Goal: Use online tool/utility: Utilize a website feature to perform a specific function

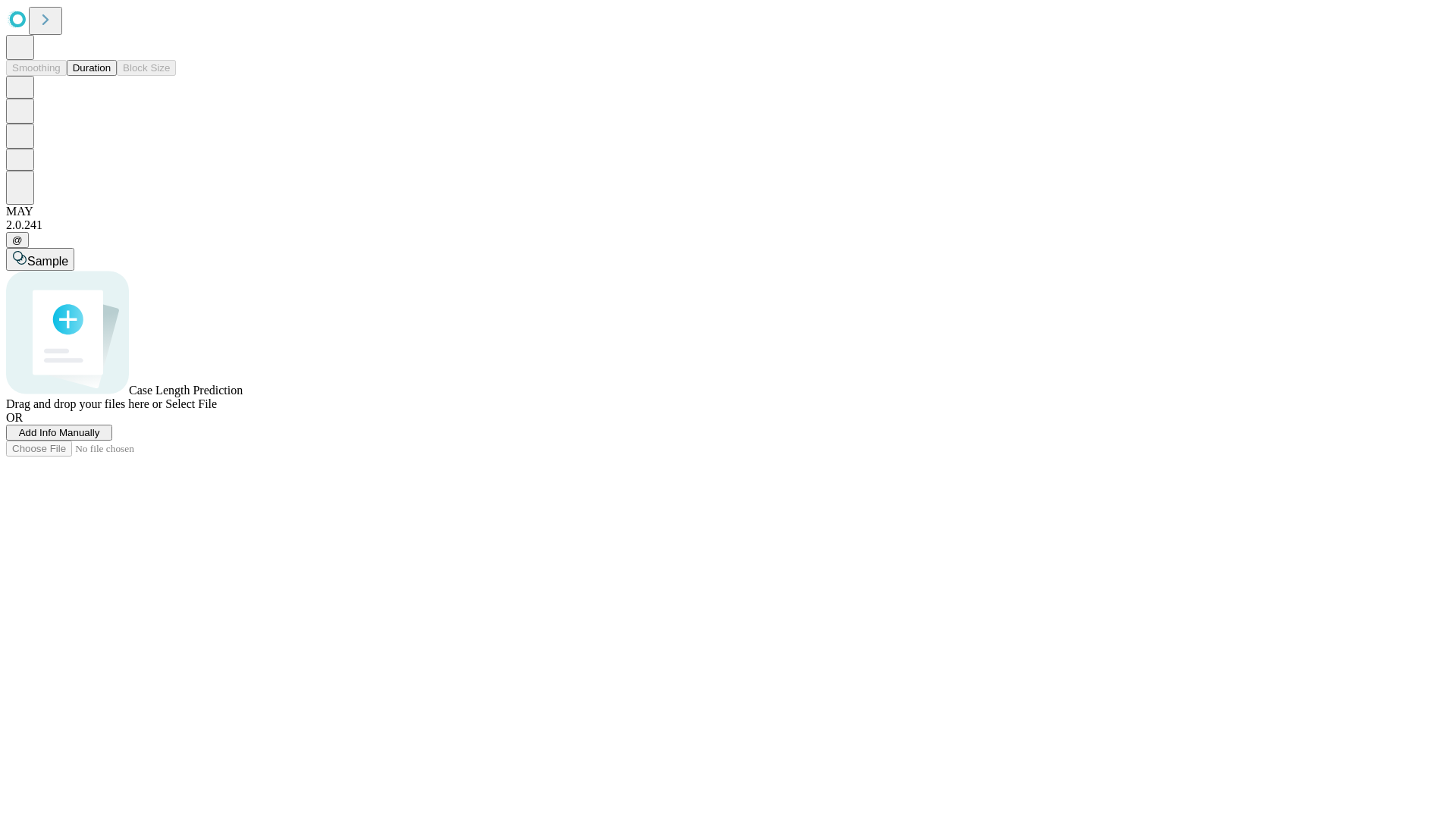
click at [111, 76] on button "Duration" at bounding box center [91, 68] width 50 height 16
click at [100, 438] on span "Add Info Manually" at bounding box center [59, 432] width 81 height 11
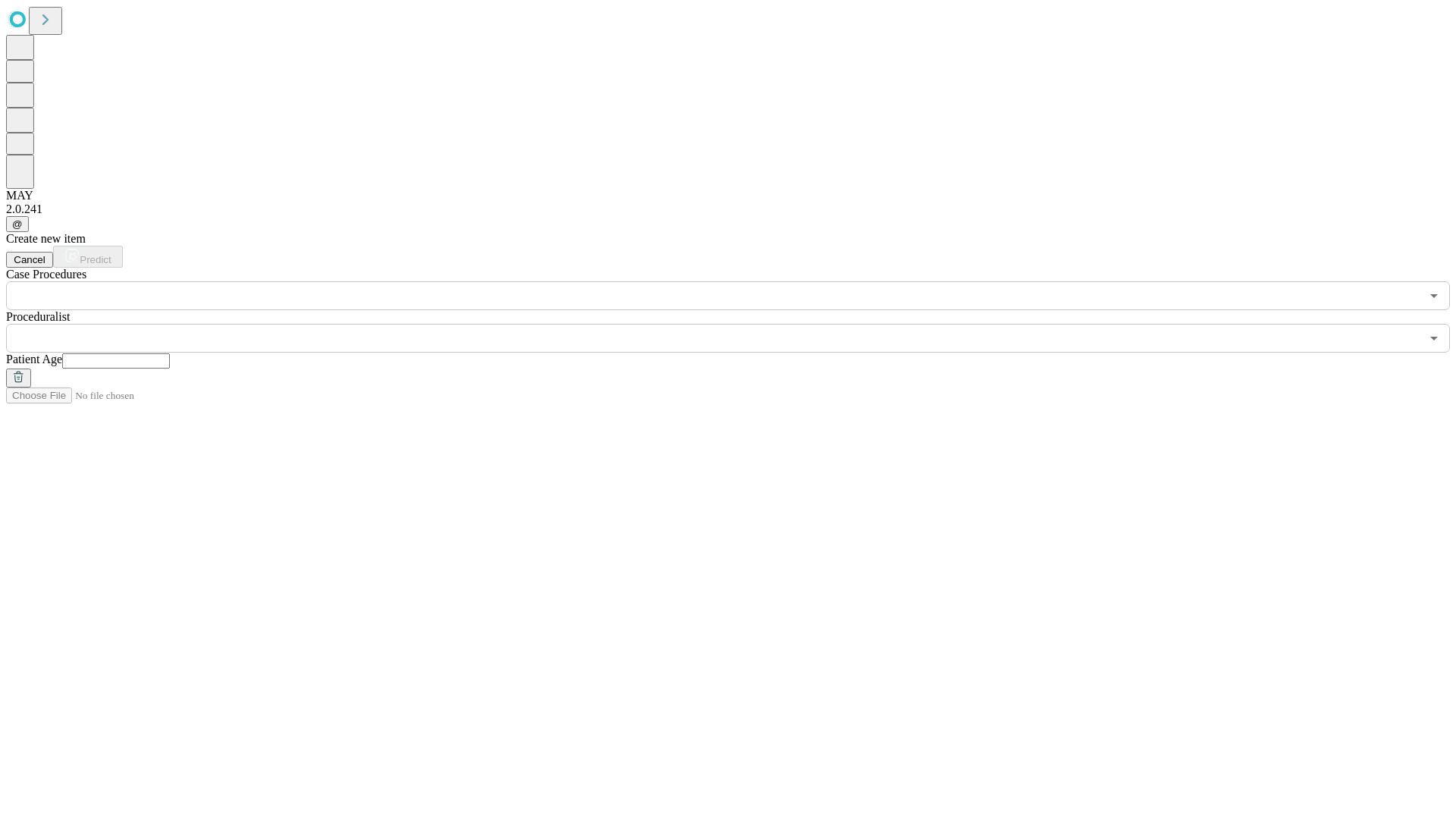
click at [170, 354] on input "text" at bounding box center [116, 361] width 108 height 16
type input "**"
click at [739, 324] on input "text" at bounding box center [713, 338] width 1414 height 29
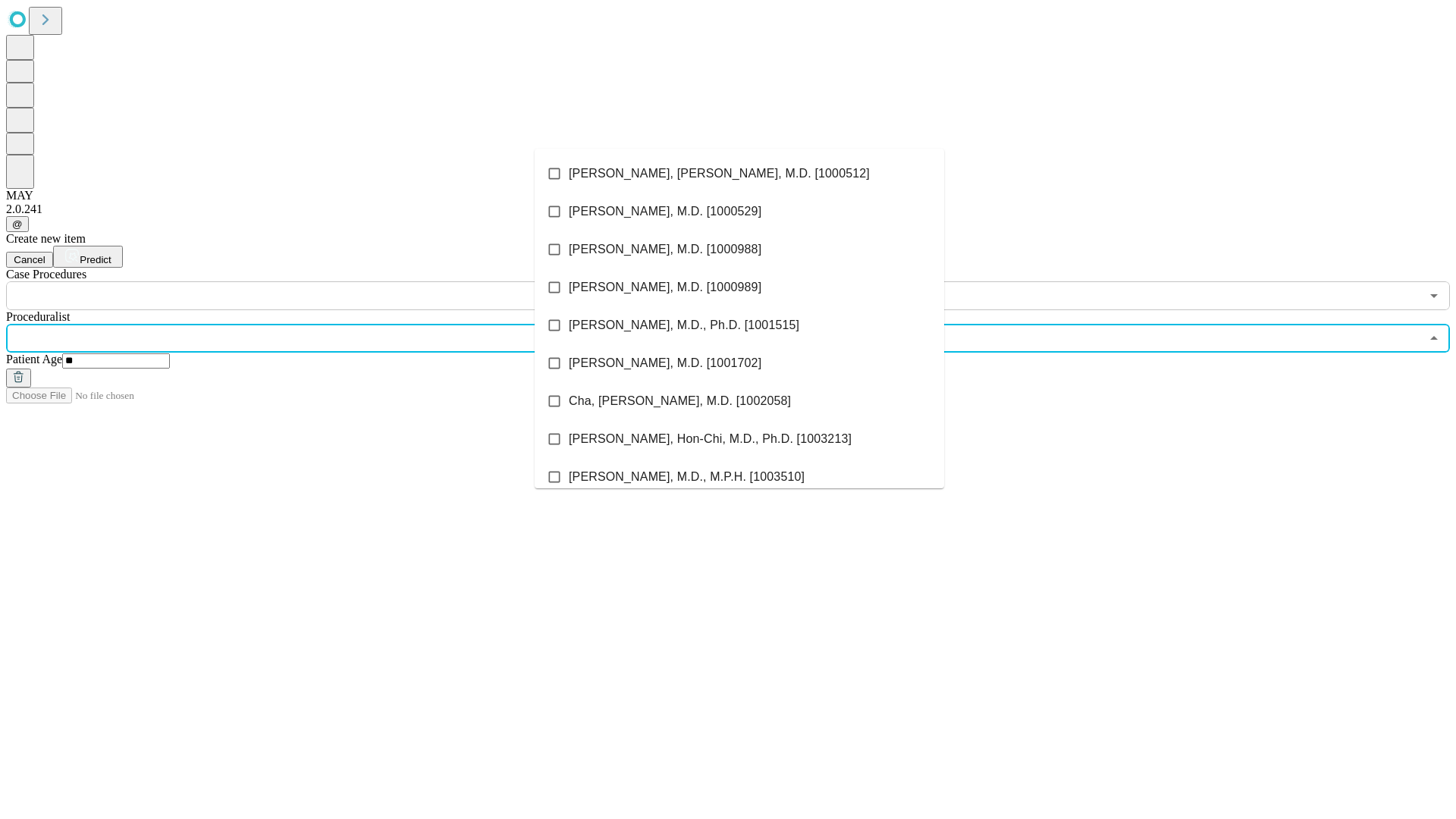
click at [739, 174] on li "[PERSON_NAME], [PERSON_NAME], M.D. [1000512]" at bounding box center [739, 173] width 409 height 37
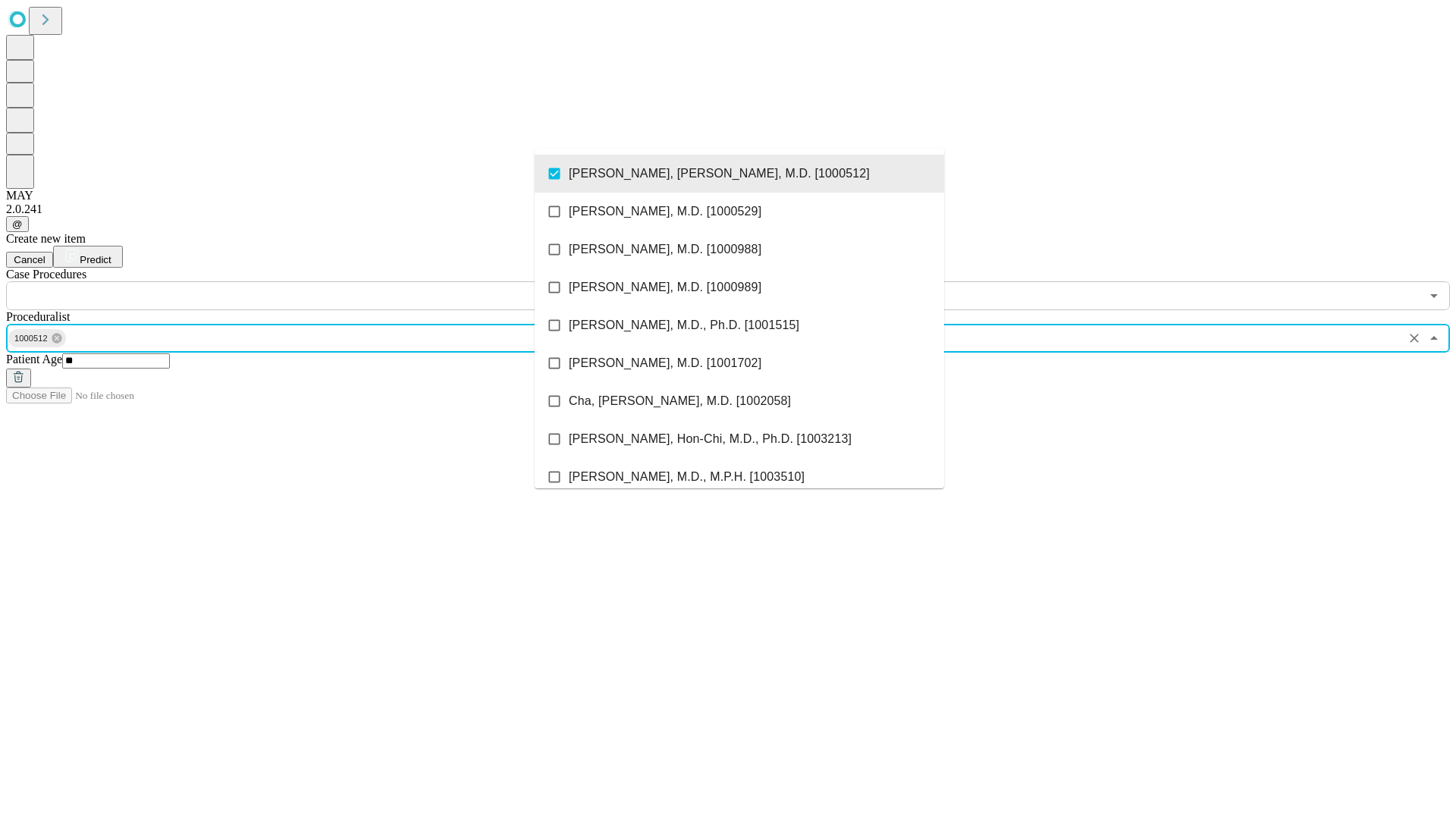
click at [318, 282] on input "text" at bounding box center [713, 296] width 1414 height 29
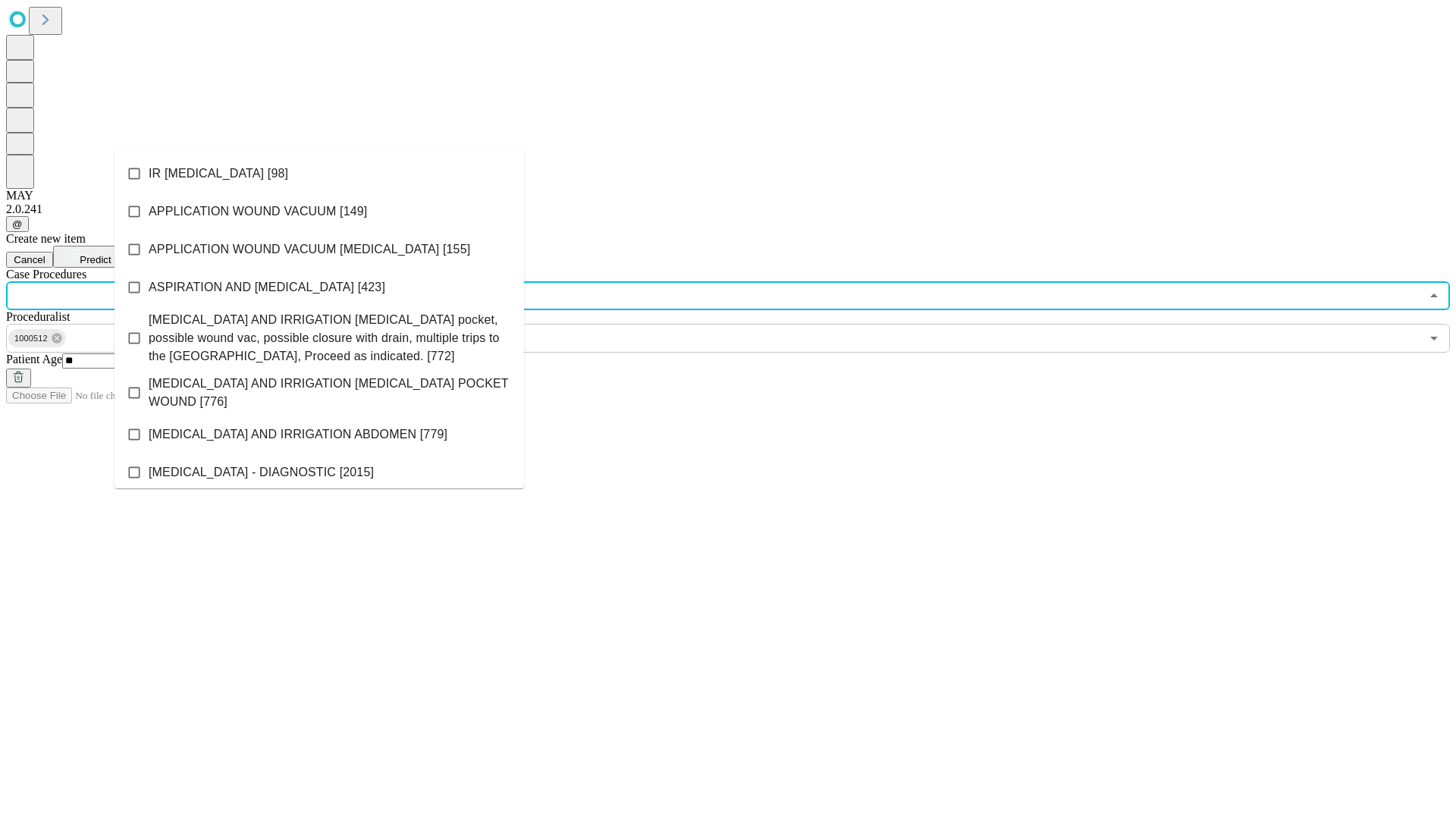
click at [319, 174] on li "IR [MEDICAL_DATA] [98]" at bounding box center [319, 173] width 409 height 37
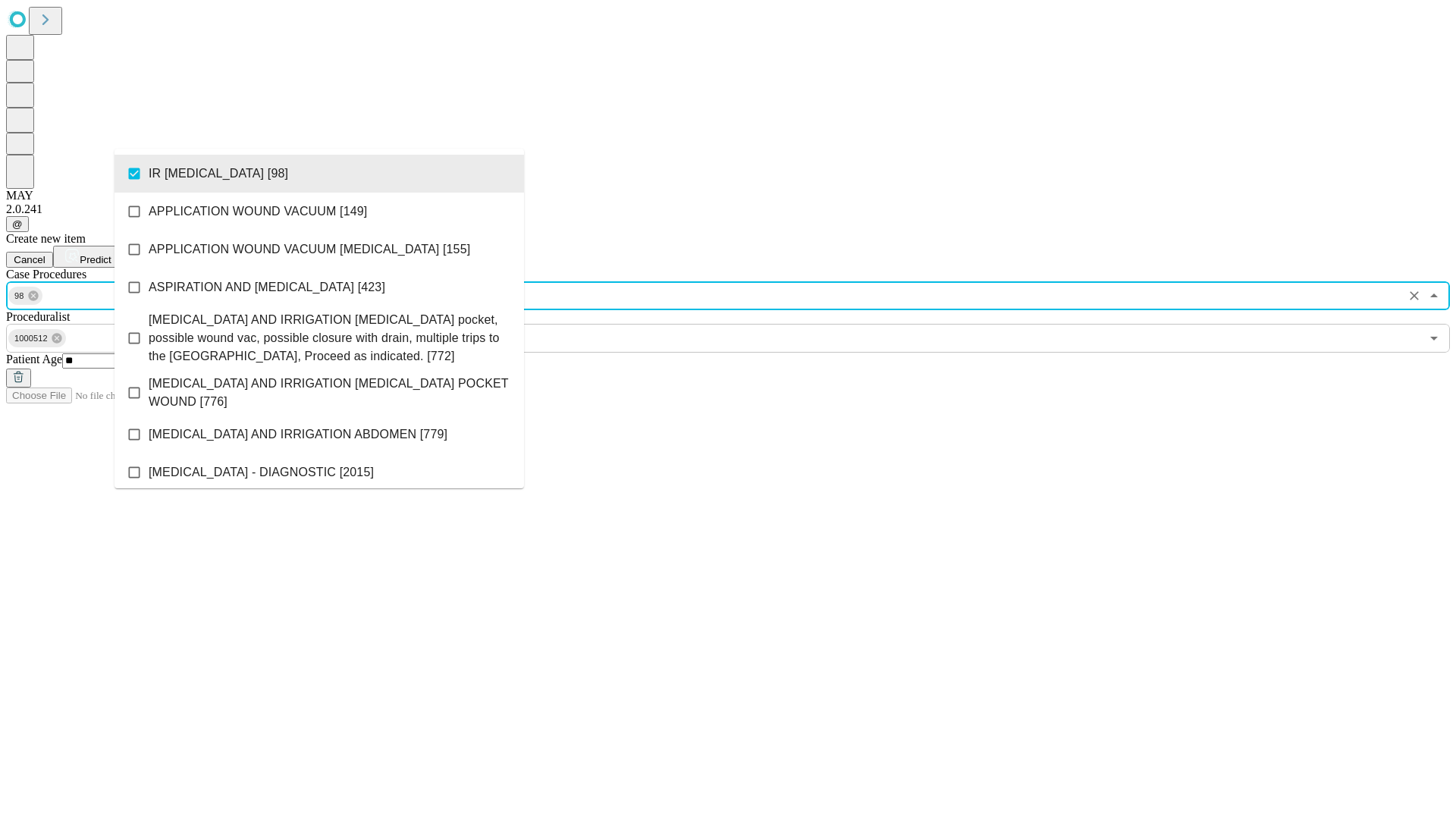
click at [111, 254] on span "Predict" at bounding box center [95, 260] width 31 height 11
